Goal: Information Seeking & Learning: Check status

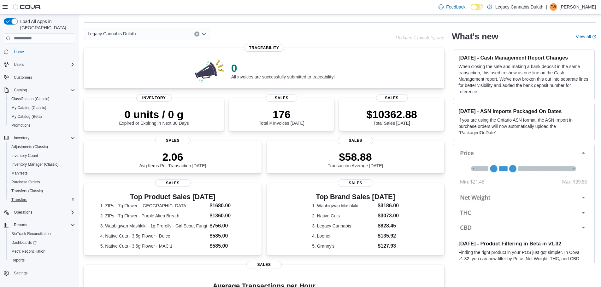
scroll to position [32, 0]
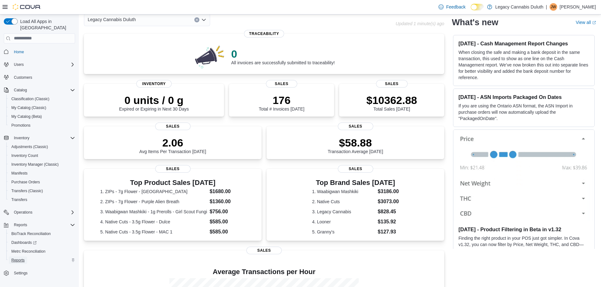
click at [21, 258] on span "Reports" at bounding box center [17, 260] width 13 height 5
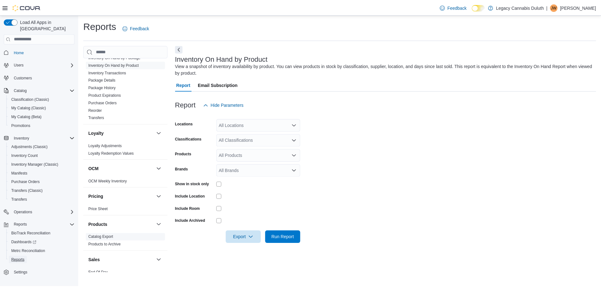
scroll to position [379, 0]
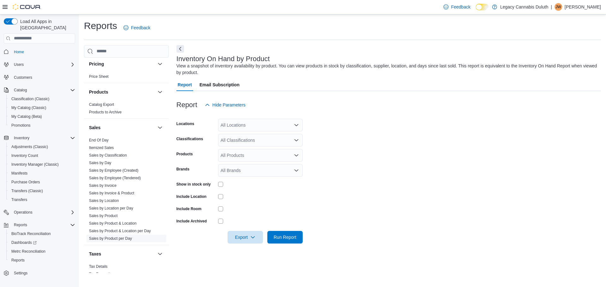
click at [115, 239] on link "Sales by Product per Day" at bounding box center [110, 239] width 43 height 4
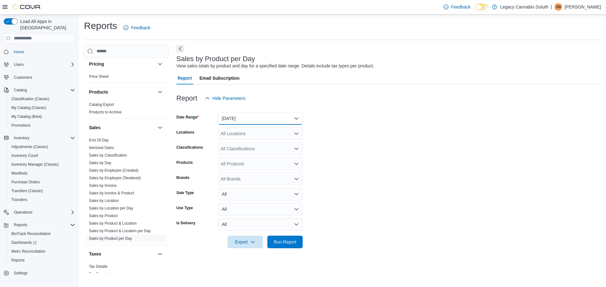
click at [285, 121] on button "Yesterday" at bounding box center [260, 118] width 85 height 13
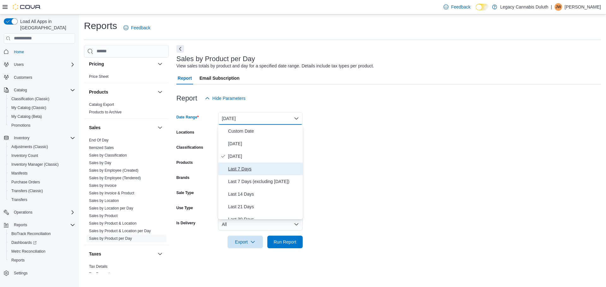
click at [249, 171] on span "Last 7 Days" at bounding box center [264, 169] width 72 height 8
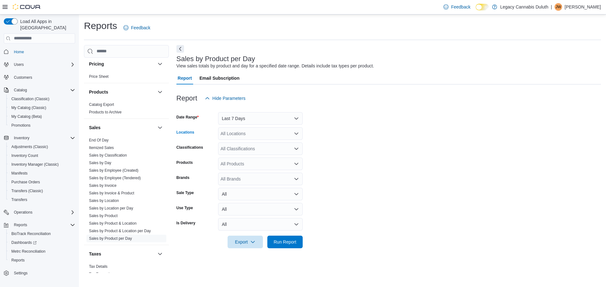
click at [296, 134] on icon "Open list of options" at bounding box center [296, 134] width 4 height 2
click at [262, 155] on span "[STREET_ADDRESS]" at bounding box center [254, 154] width 44 height 6
click at [397, 138] on form "Date Range Last 7 Days Locations 1906 W Superior St. Combo box. Selected. 1906 …" at bounding box center [388, 177] width 424 height 144
click at [297, 163] on icon "Open list of options" at bounding box center [296, 164] width 5 height 5
click at [388, 172] on form "Date Range Last 7 Days Locations 1906 W Superior St. Classifications All Classi…" at bounding box center [388, 177] width 424 height 144
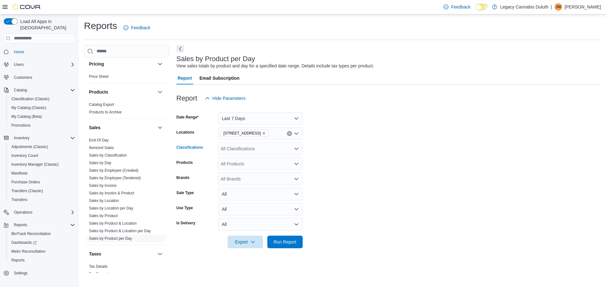
click at [295, 150] on icon "Open list of options" at bounding box center [296, 148] width 5 height 5
click at [241, 205] on span "Flower" at bounding box center [241, 205] width 13 height 6
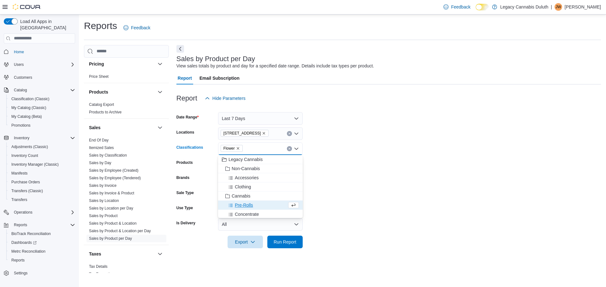
click at [375, 155] on form "Date Range Last 7 Days Locations 1906 W Superior St. Classifications Flower Com…" at bounding box center [388, 177] width 424 height 144
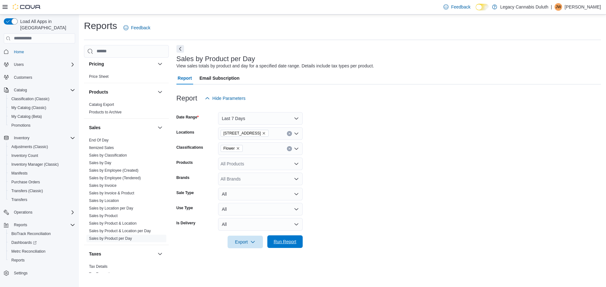
click at [284, 242] on span "Run Report" at bounding box center [285, 242] width 23 height 6
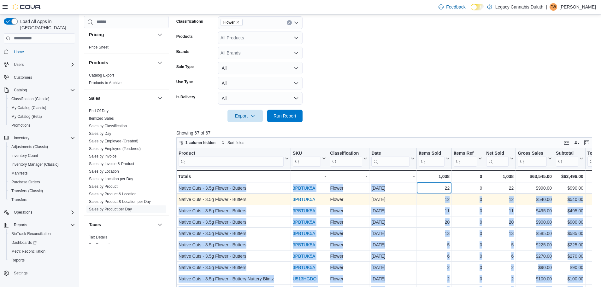
drag, startPoint x: 442, startPoint y: 188, endPoint x: 435, endPoint y: 204, distance: 17.9
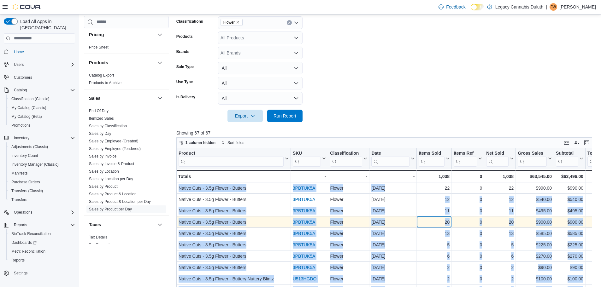
click at [423, 218] on div "20 - Items Sold, column 5, row 4" at bounding box center [434, 222] width 35 height 11
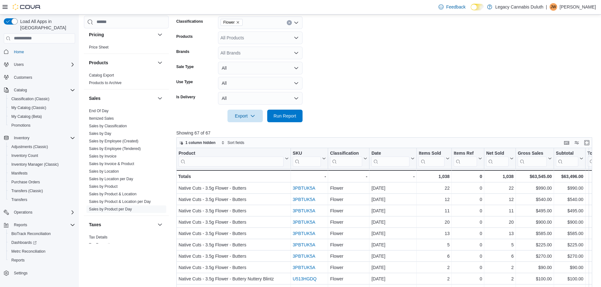
click at [412, 112] on form "Date Range Last 7 Days Locations 1906 W Superior St. Classifications Flower Pro…" at bounding box center [386, 51] width 420 height 144
click at [243, 115] on span "Export" at bounding box center [245, 116] width 28 height 13
click at [245, 127] on span "Export to Excel" at bounding box center [246, 128] width 28 height 5
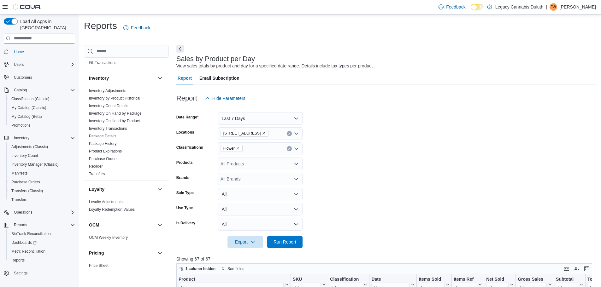
click at [42, 33] on input "search" at bounding box center [39, 38] width 71 height 10
click at [363, 101] on div "Report Hide Parameters" at bounding box center [386, 98] width 420 height 13
click at [299, 167] on div "All Products" at bounding box center [260, 164] width 85 height 13
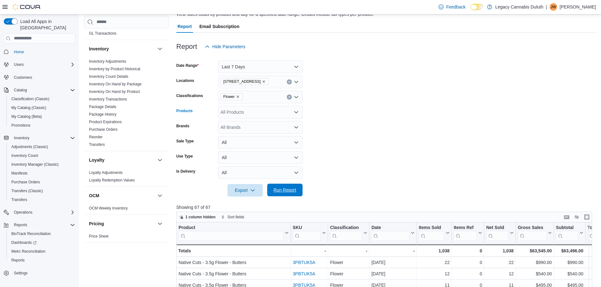
scroll to position [63, 0]
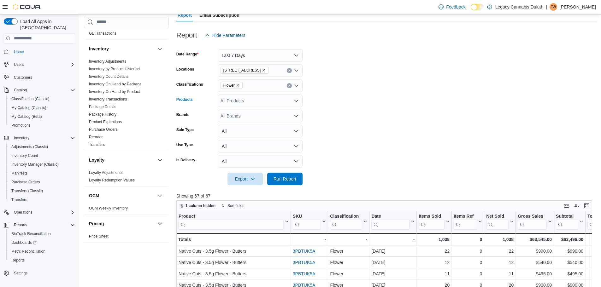
click at [296, 101] on icon "Open list of options" at bounding box center [296, 101] width 4 height 2
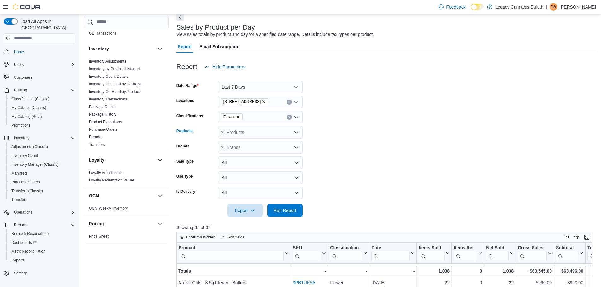
click at [469, 155] on form "Date Range Last 7 Days Locations 1906 W Superior St. Classifications Flower Pro…" at bounding box center [386, 145] width 420 height 144
click at [296, 118] on icon "Open list of options" at bounding box center [296, 117] width 4 height 2
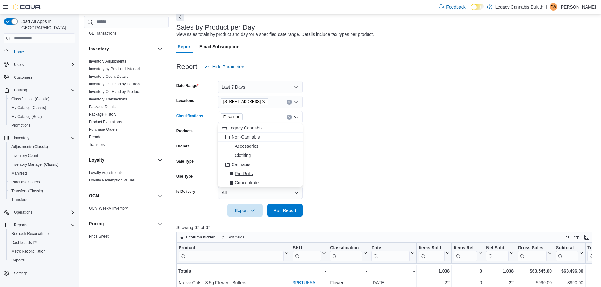
click at [249, 175] on span "Pre-Rolls" at bounding box center [244, 174] width 18 height 6
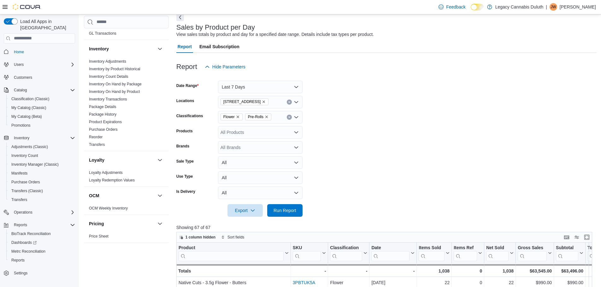
click at [387, 129] on form "Date Range Last 7 Days Locations 1906 W Superior St. Classifications Flower Pre…" at bounding box center [386, 145] width 420 height 144
click at [295, 134] on icon "Open list of options" at bounding box center [296, 132] width 5 height 5
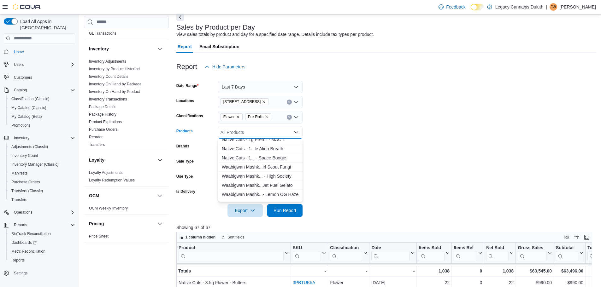
scroll to position [252, 0]
click at [284, 175] on div "W a a b i g w a n M a s h k . . . J e t F u e l G e l a t o" at bounding box center [260, 174] width 77 height 6
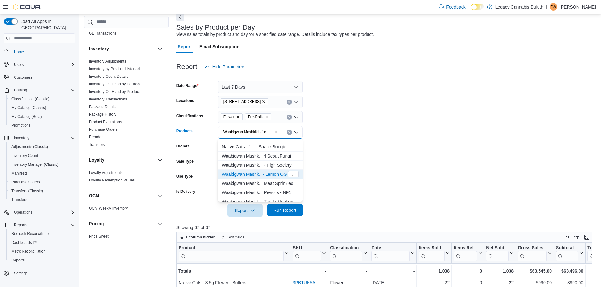
click at [285, 211] on span "Run Report" at bounding box center [285, 210] width 23 height 6
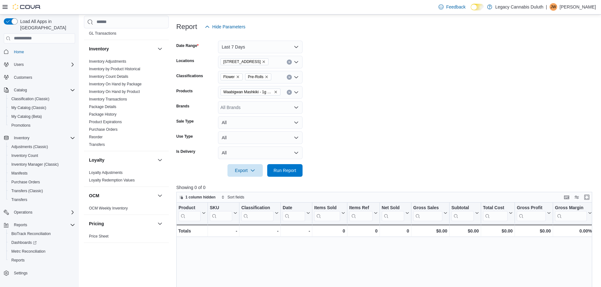
scroll to position [63, 0]
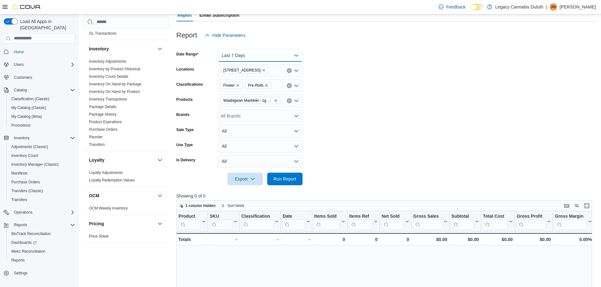
click at [299, 55] on button "Last 7 Days" at bounding box center [260, 55] width 85 height 13
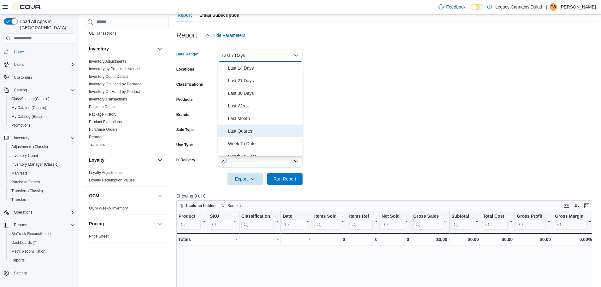
click at [247, 133] on span "Last Quarter" at bounding box center [264, 131] width 72 height 8
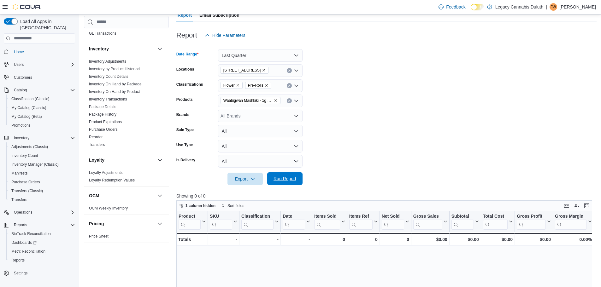
click at [286, 178] on span "Run Report" at bounding box center [285, 179] width 23 height 6
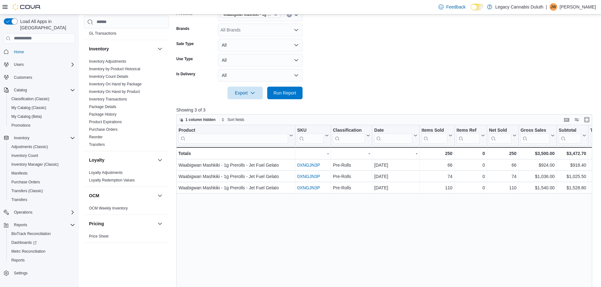
scroll to position [158, 0]
